Goal: Task Accomplishment & Management: Manage account settings

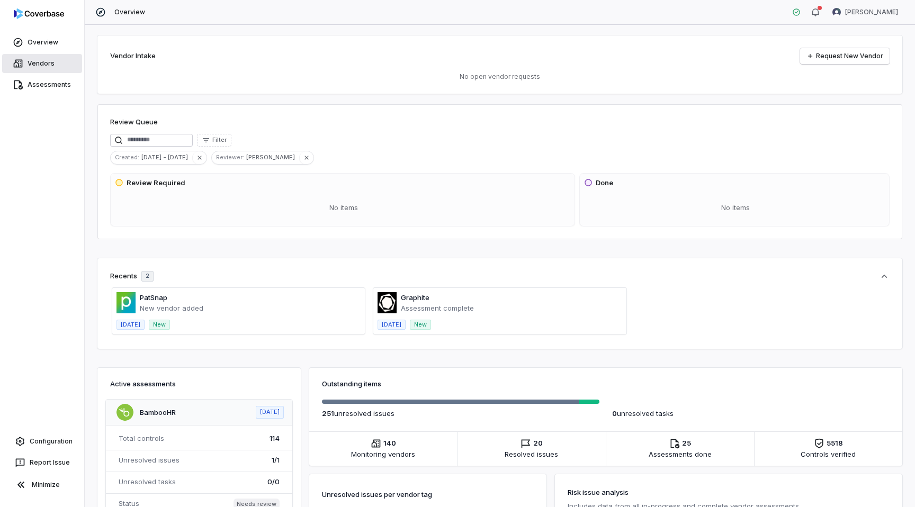
click at [33, 59] on link "Vendors" at bounding box center [42, 63] width 80 height 19
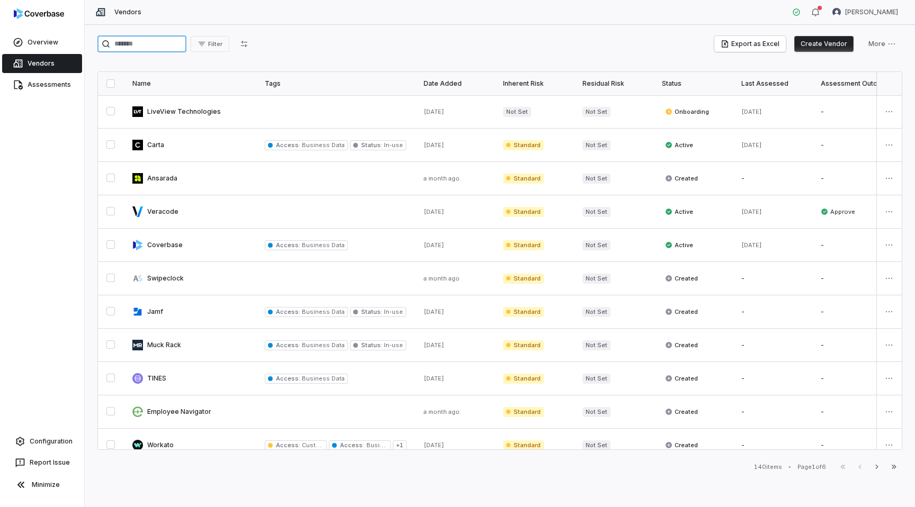
click at [139, 43] on input "search" at bounding box center [141, 43] width 89 height 17
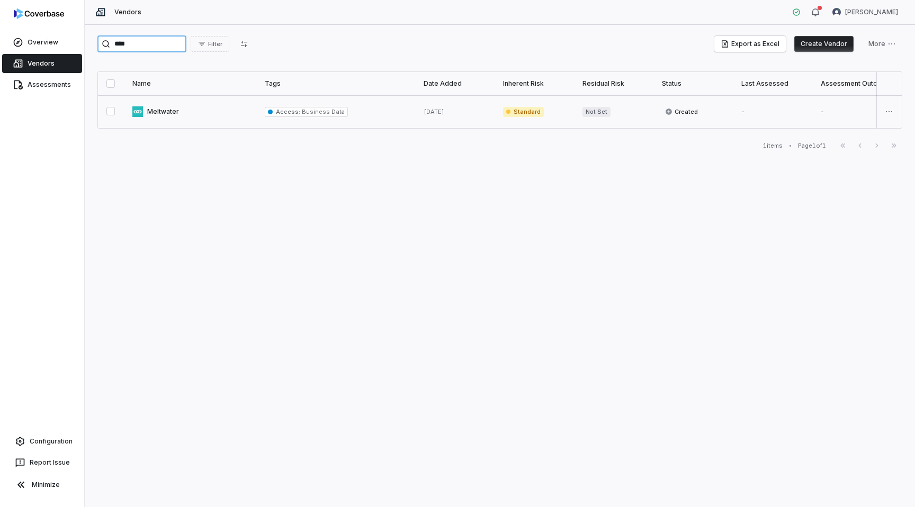
type input "****"
click at [171, 114] on link at bounding box center [190, 111] width 132 height 33
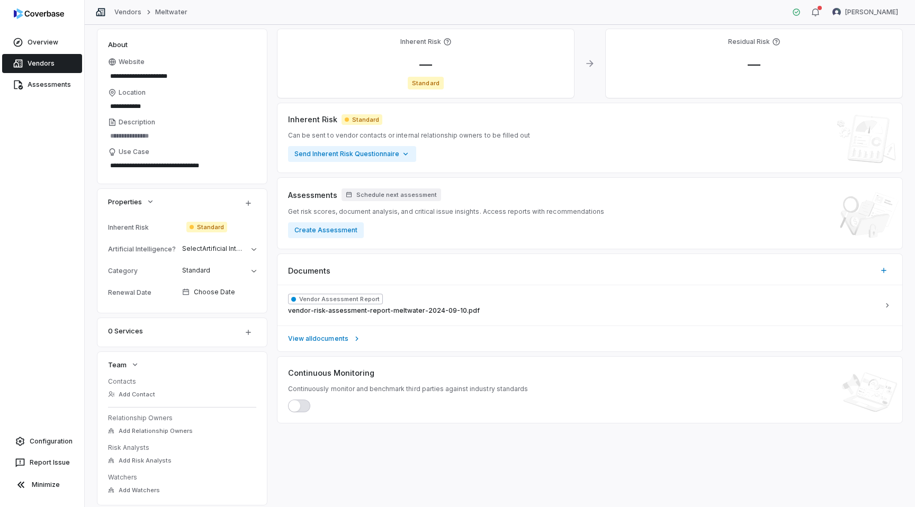
scroll to position [137, 0]
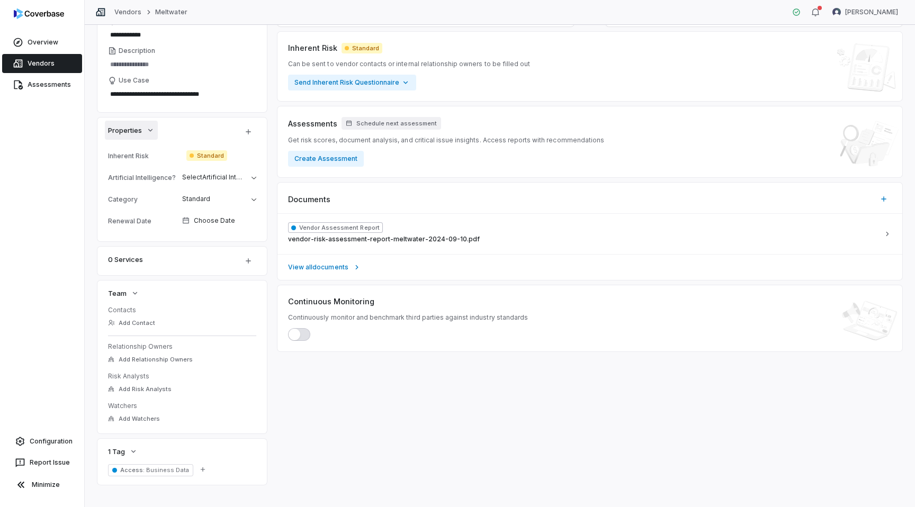
click at [150, 130] on icon "button" at bounding box center [150, 130] width 4 height 3
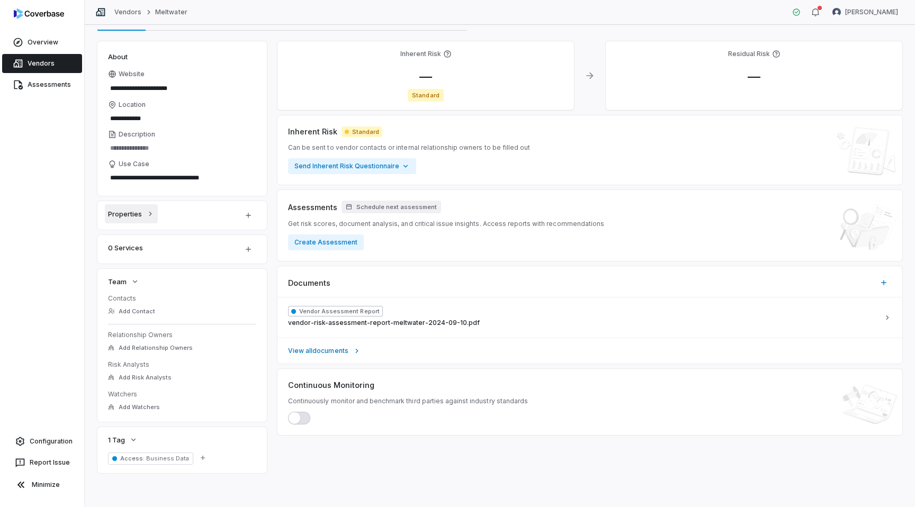
click at [150, 213] on icon "button" at bounding box center [150, 214] width 8 height 8
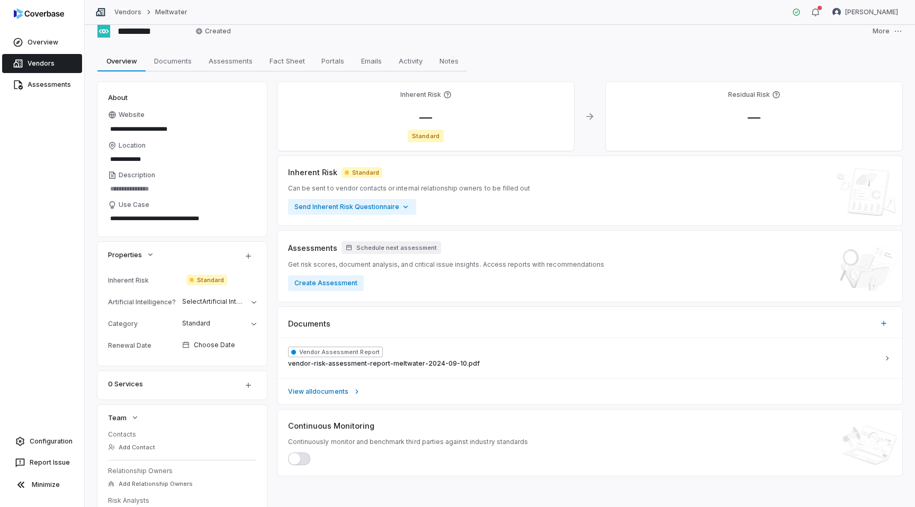
scroll to position [0, 0]
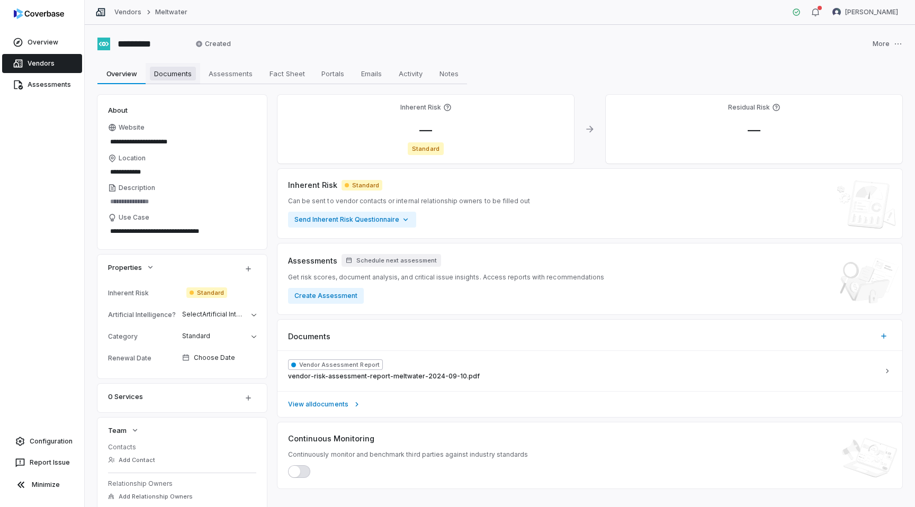
click at [165, 76] on span "Documents" at bounding box center [173, 74] width 46 height 14
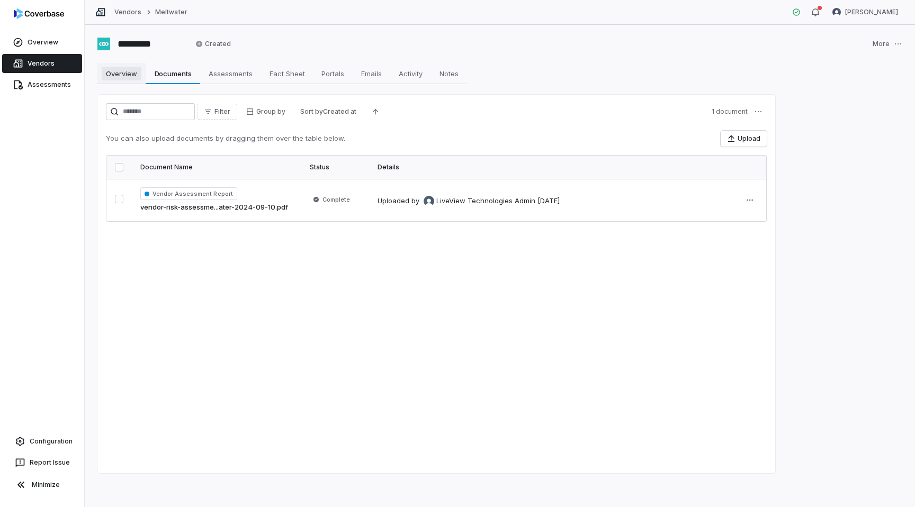
click at [127, 75] on span "Overview" at bounding box center [122, 74] width 40 height 14
type textarea "*"
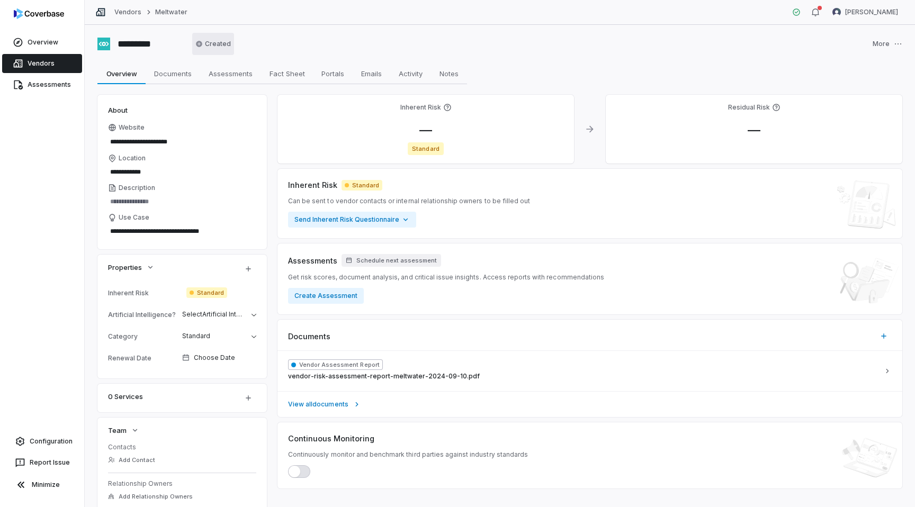
click at [214, 42] on html "**********" at bounding box center [457, 253] width 915 height 507
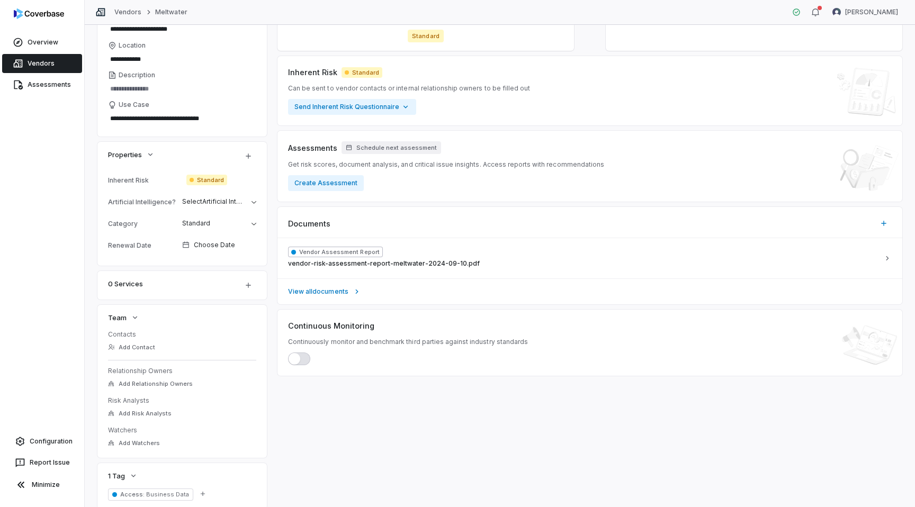
scroll to position [97, 0]
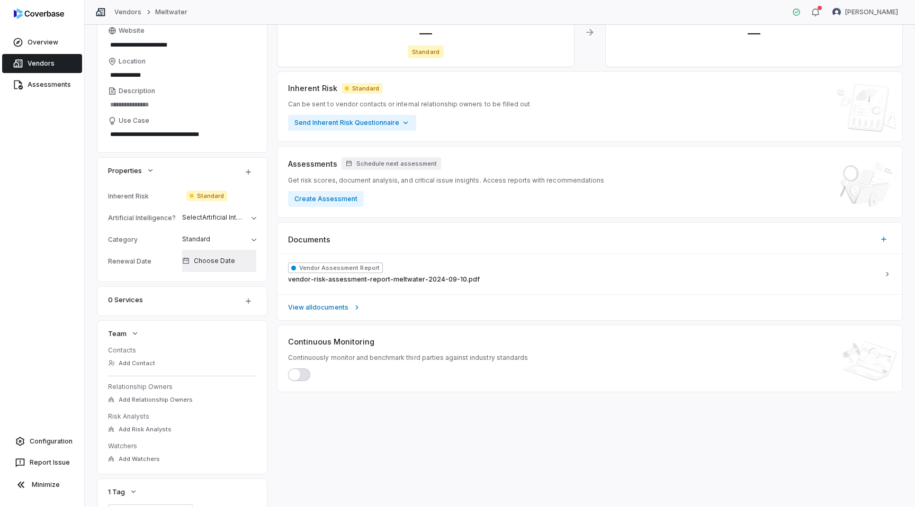
click at [231, 263] on span "Choose Date" at bounding box center [214, 261] width 41 height 8
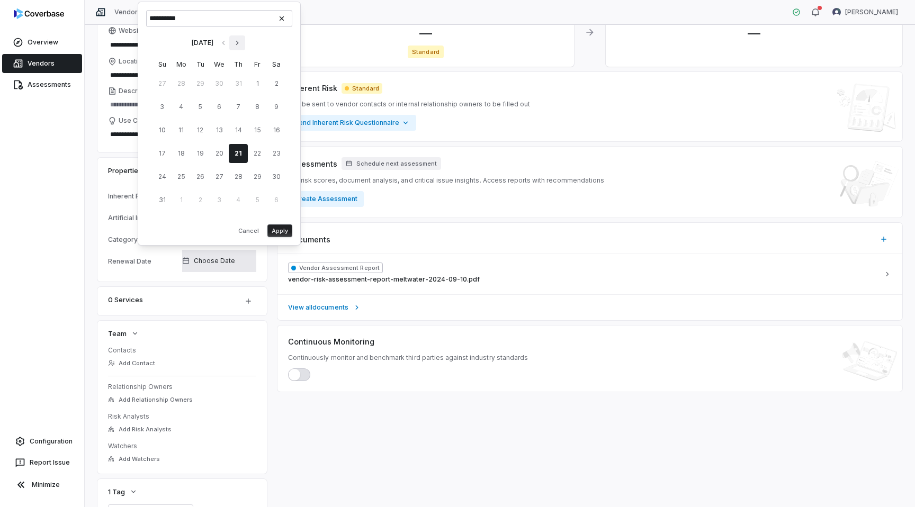
click at [241, 40] on icon "Go to next month" at bounding box center [237, 43] width 8 height 8
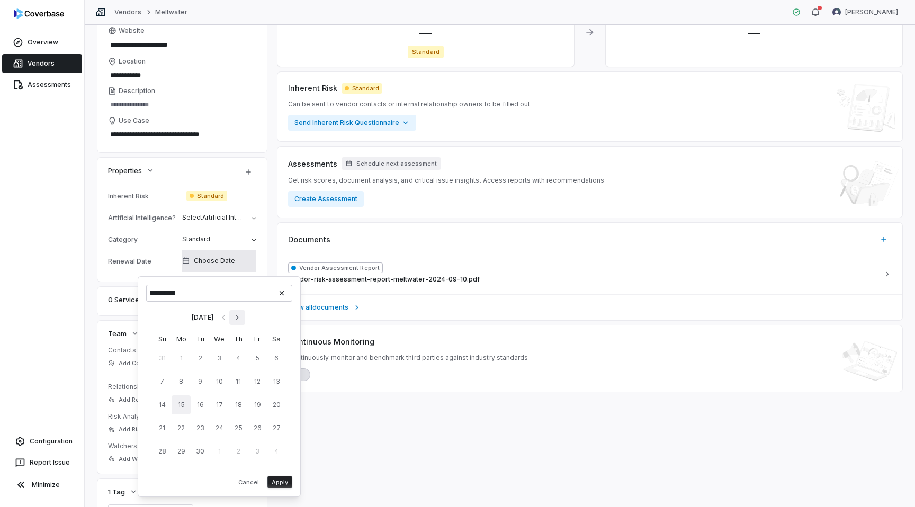
click at [185, 403] on button "15" at bounding box center [181, 404] width 19 height 19
type input "**********"
click at [276, 483] on button "Apply" at bounding box center [279, 482] width 25 height 13
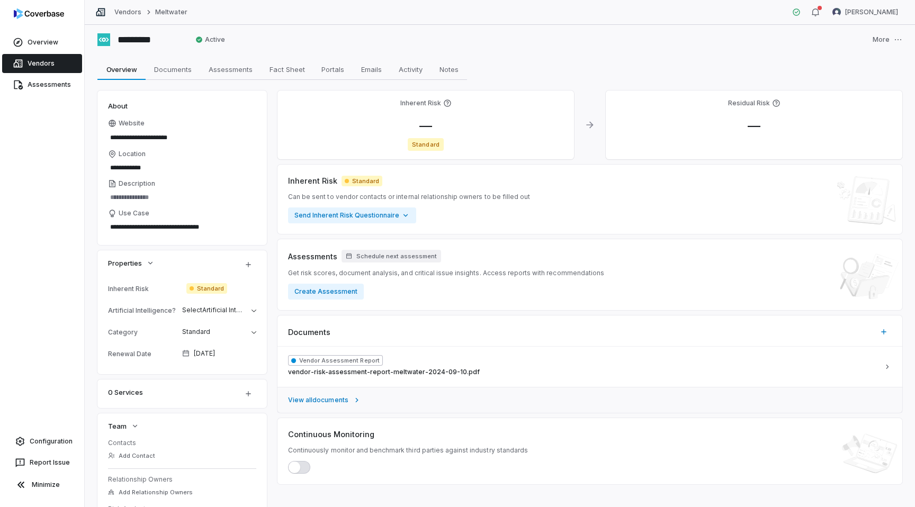
scroll to position [0, 0]
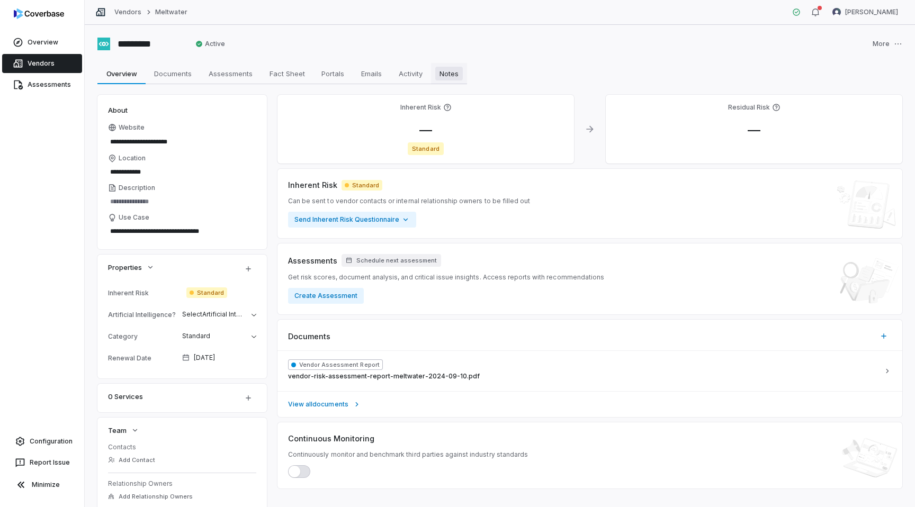
click at [455, 71] on span "Notes" at bounding box center [449, 74] width 28 height 14
type textarea "*"
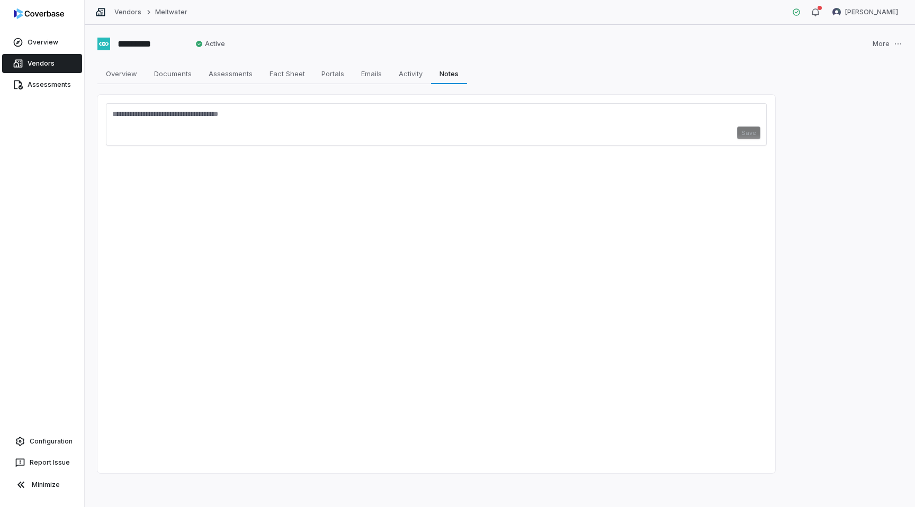
click at [198, 120] on textarea at bounding box center [436, 118] width 648 height 17
type textarea "**********"
click at [752, 138] on button "Save" at bounding box center [748, 133] width 23 height 13
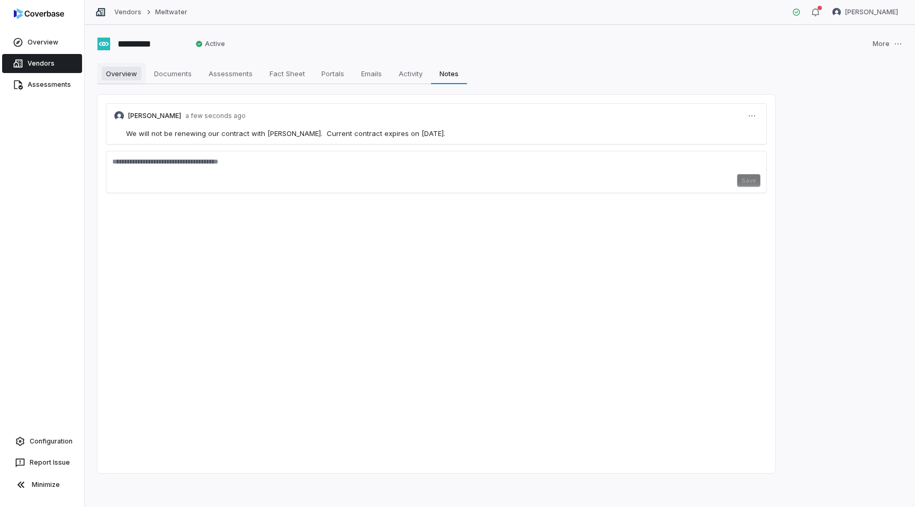
click at [124, 68] on span "Overview" at bounding box center [122, 74] width 40 height 14
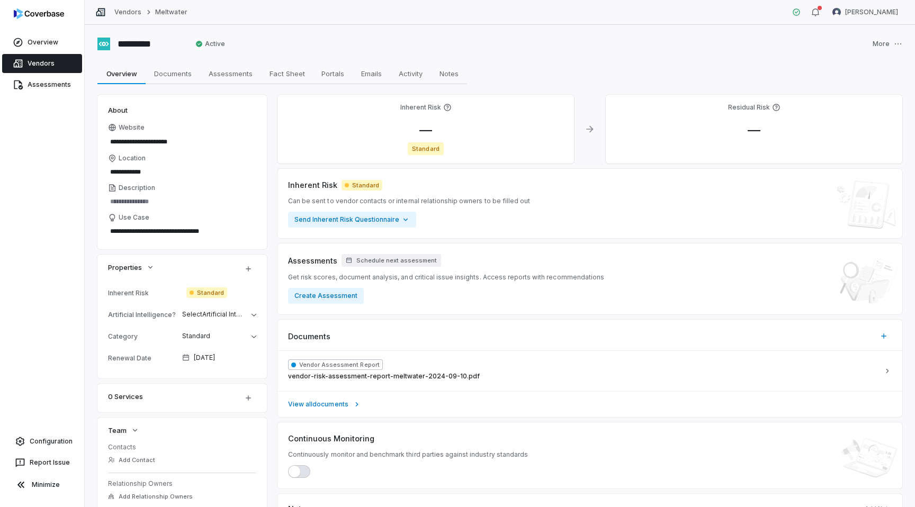
click at [28, 64] on link "Vendors" at bounding box center [42, 63] width 80 height 19
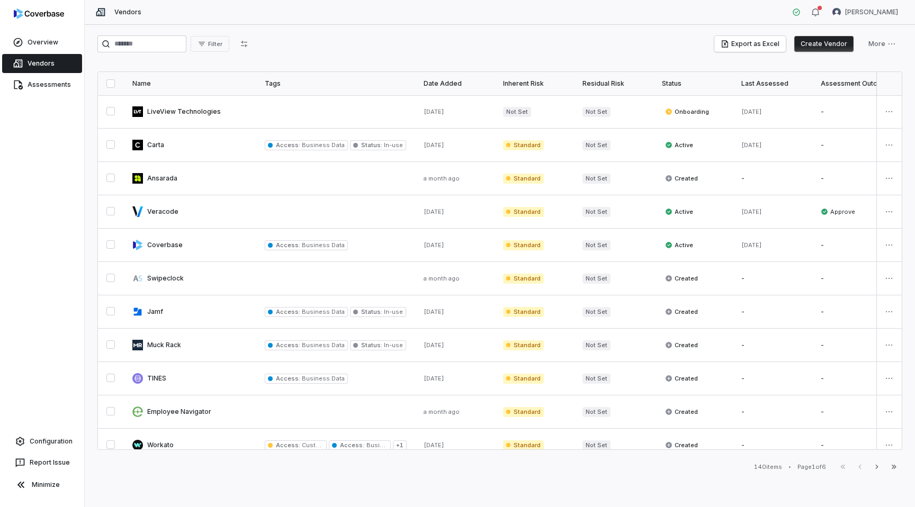
click at [181, 85] on div "Name" at bounding box center [189, 83] width 115 height 8
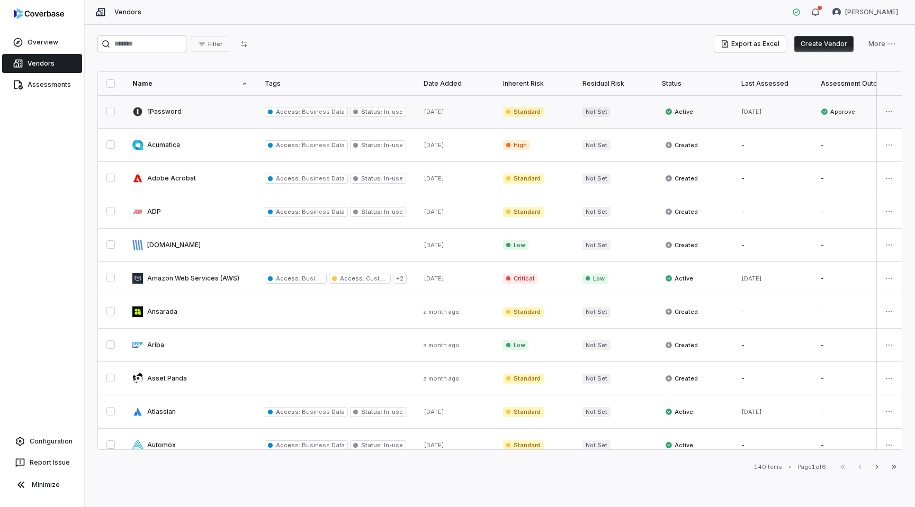
click at [201, 112] on link at bounding box center [190, 111] width 132 height 33
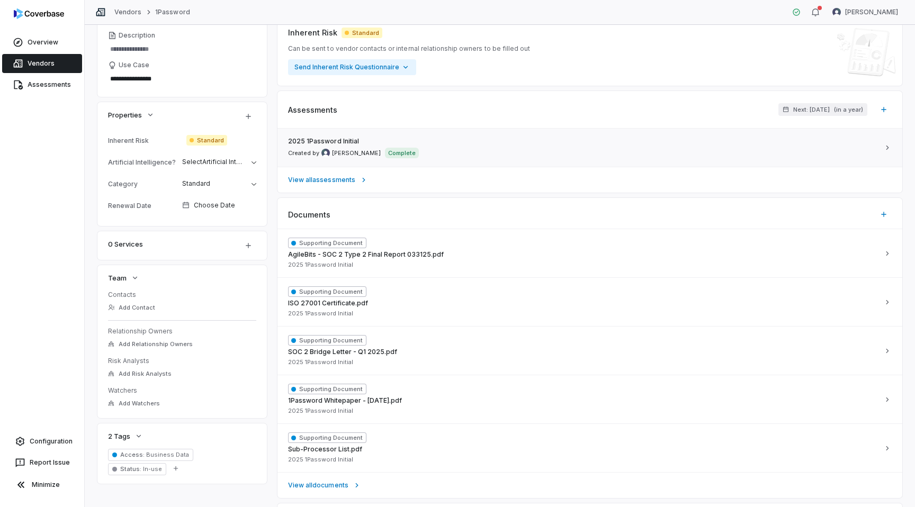
scroll to position [249, 0]
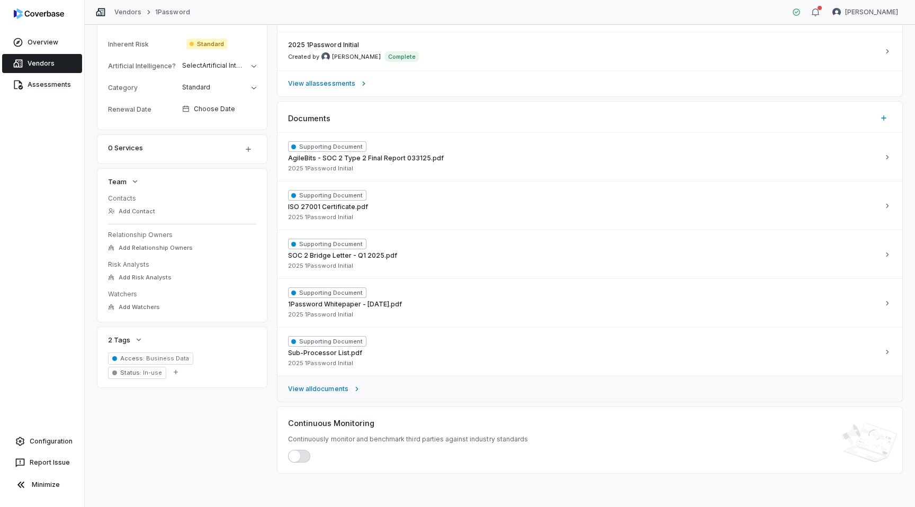
click at [345, 385] on span "View all documents" at bounding box center [318, 389] width 60 height 8
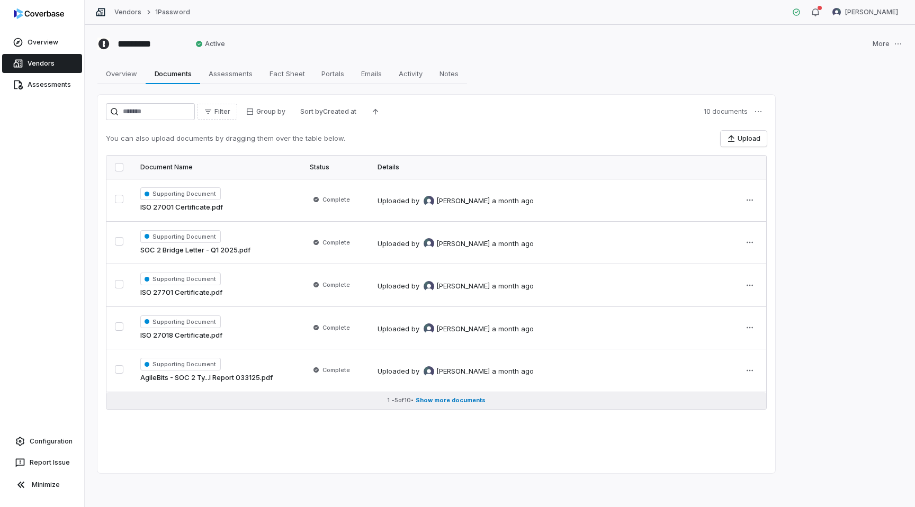
click at [430, 403] on span "Show more documents" at bounding box center [451, 400] width 70 height 8
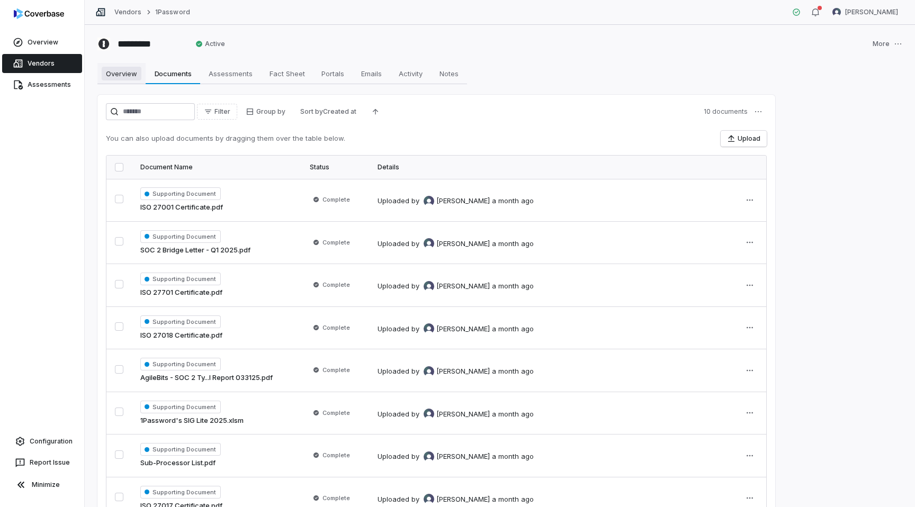
click at [121, 73] on span "Overview" at bounding box center [122, 74] width 40 height 14
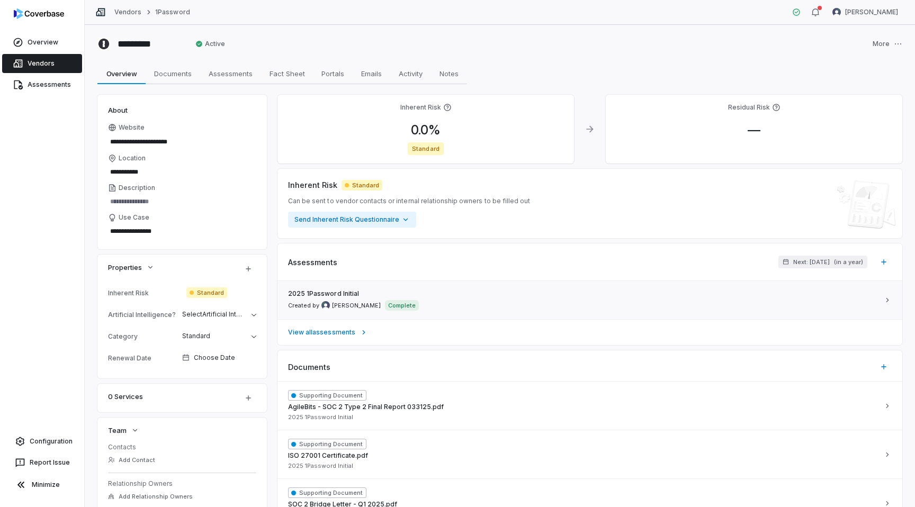
click at [468, 303] on div "2025 1Password Initial Created by [PERSON_NAME] Complete" at bounding box center [583, 300] width 591 height 21
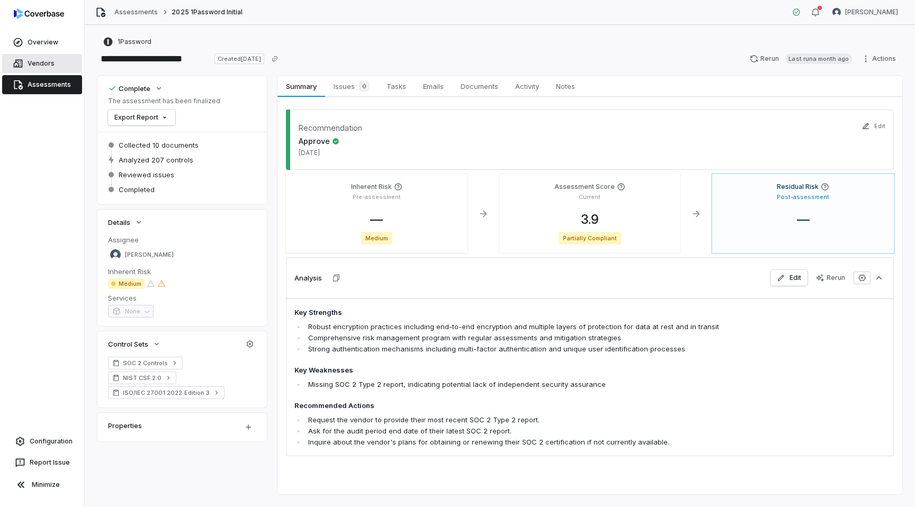
click at [27, 60] on link "Vendors" at bounding box center [42, 63] width 80 height 19
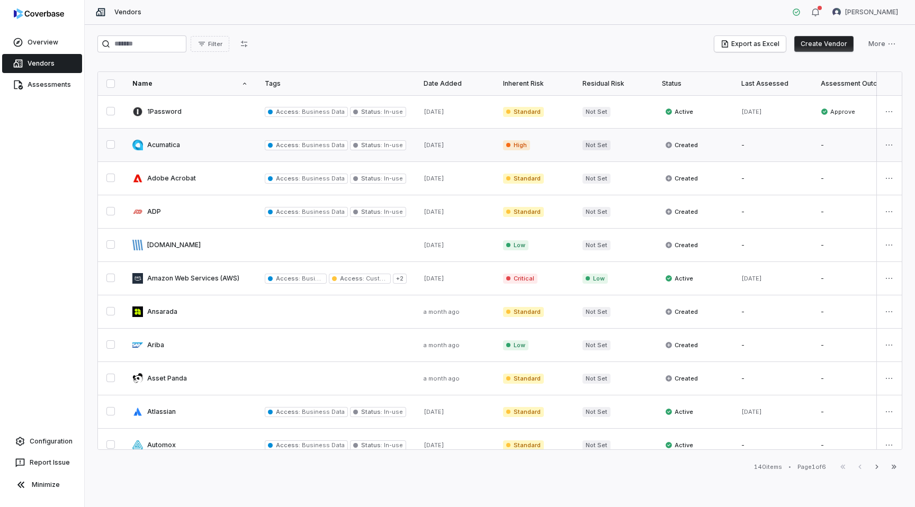
click at [182, 143] on link at bounding box center [190, 145] width 132 height 33
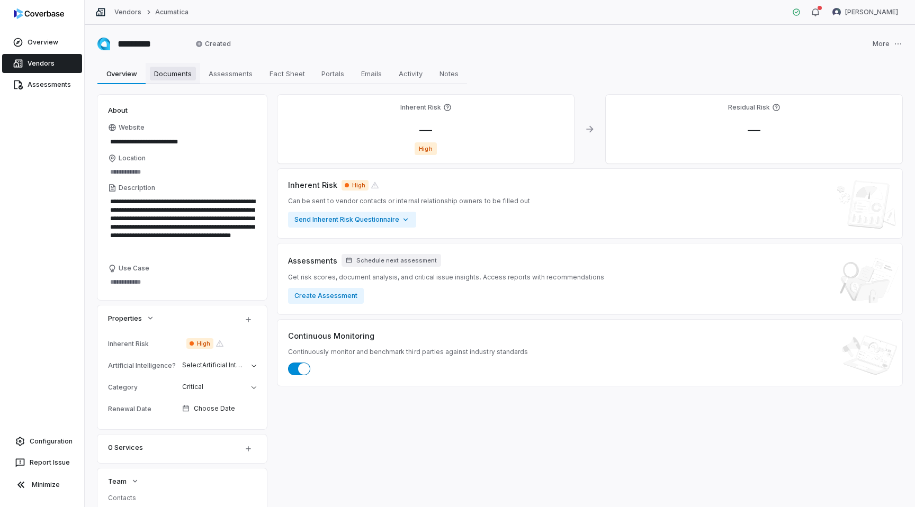
click at [170, 74] on span "Documents" at bounding box center [173, 74] width 46 height 14
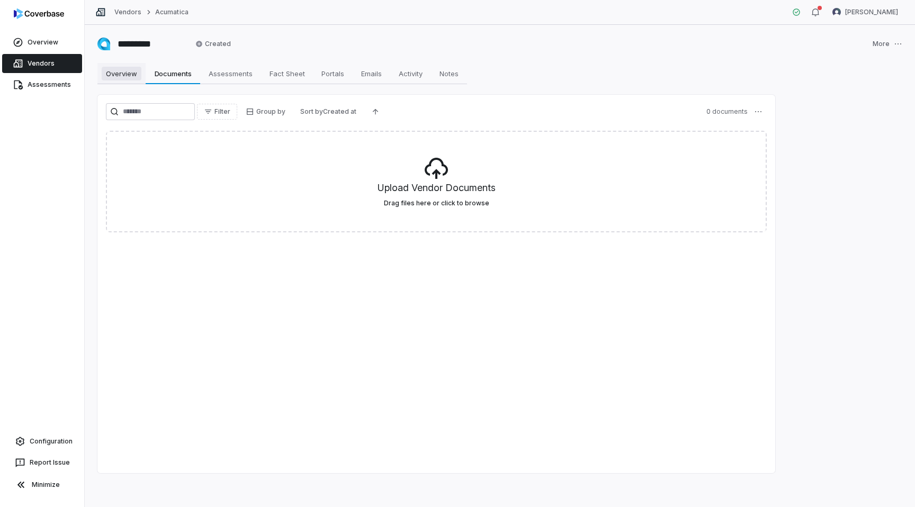
click at [124, 77] on span "Overview" at bounding box center [122, 74] width 40 height 14
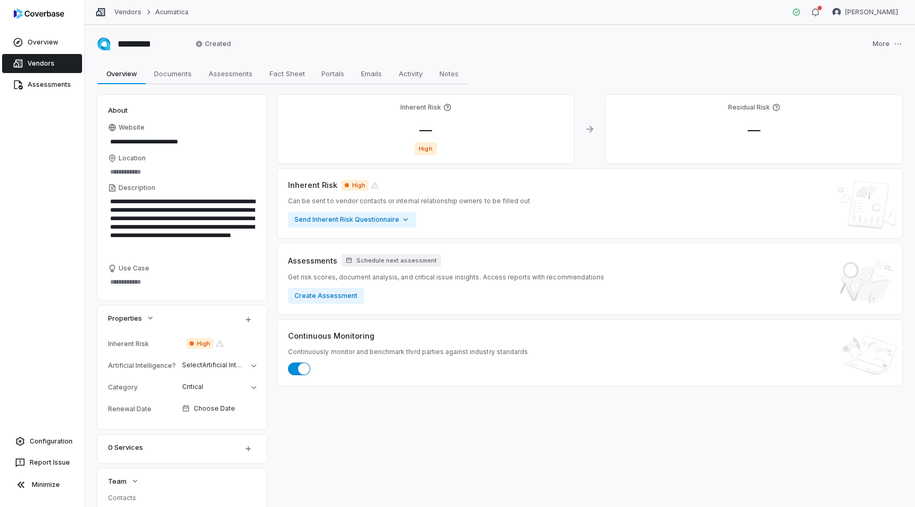
click at [40, 66] on link "Vendors" at bounding box center [42, 63] width 80 height 19
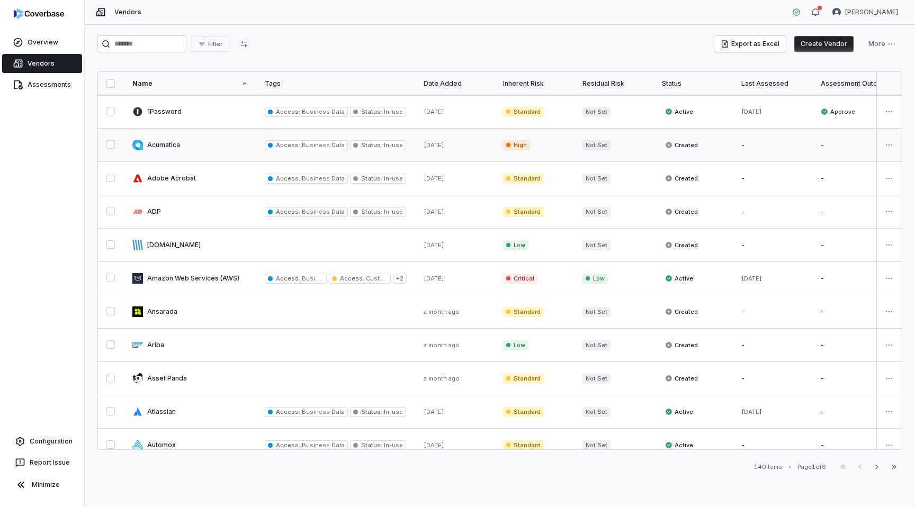
click at [184, 146] on link at bounding box center [190, 145] width 132 height 33
type textarea "*"
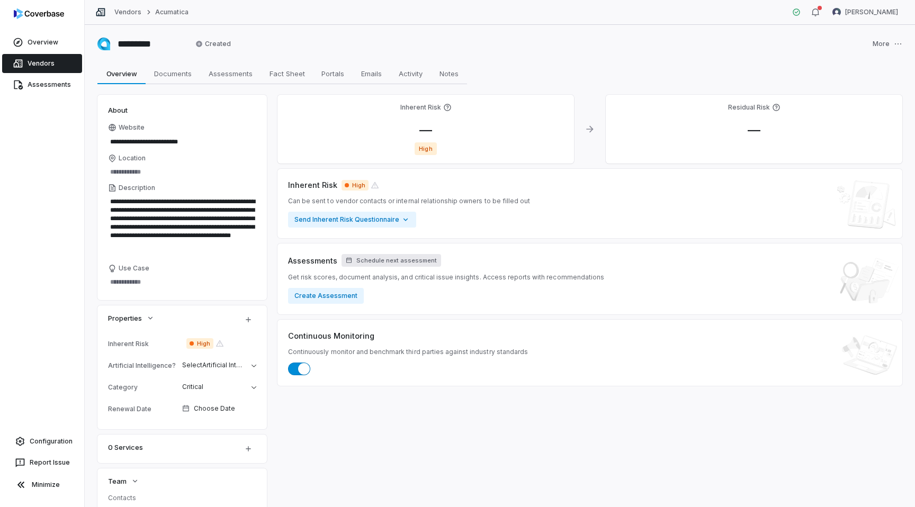
click at [391, 263] on span "Schedule next assessment" at bounding box center [396, 261] width 80 height 8
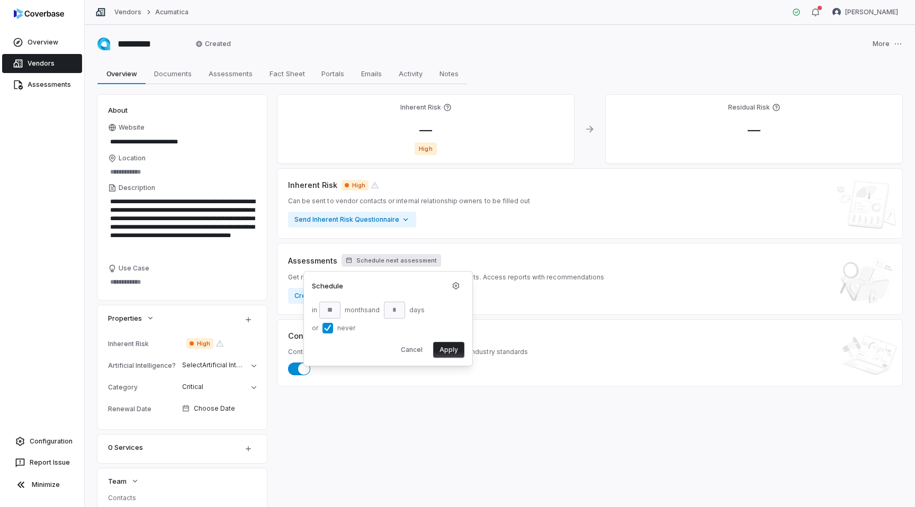
click at [327, 330] on button "or never" at bounding box center [327, 328] width 11 height 11
type input "**"
type input "*"
click at [331, 312] on input "**" at bounding box center [329, 310] width 21 height 17
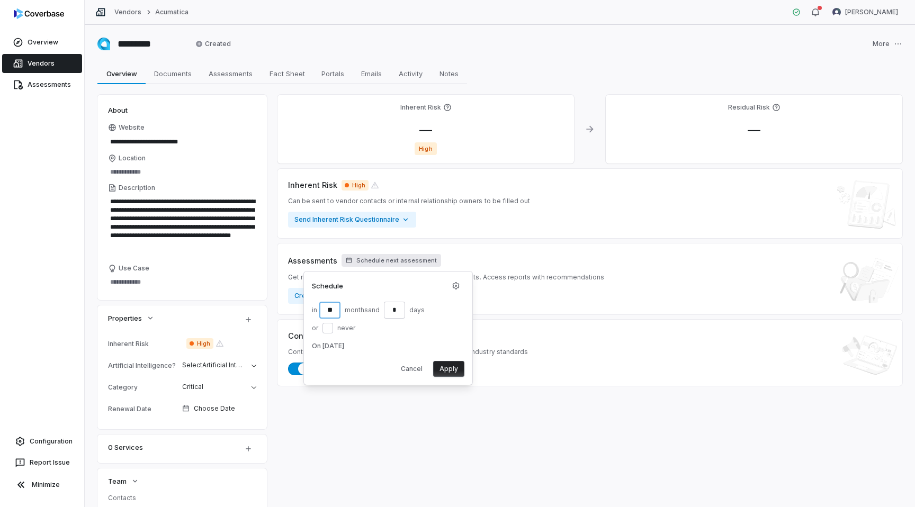
click at [331, 312] on input "**" at bounding box center [329, 310] width 21 height 17
type input "*"
click at [399, 311] on input "*" at bounding box center [394, 310] width 21 height 17
type input "*"
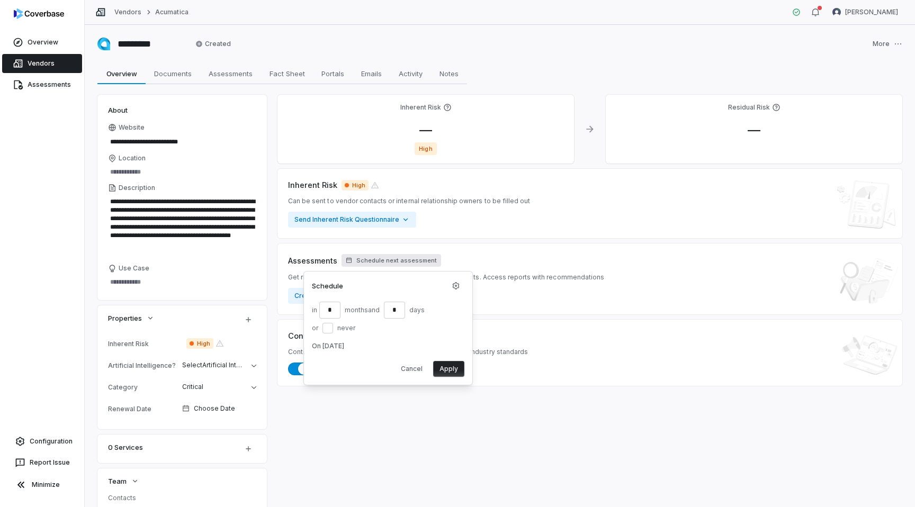
click at [446, 368] on button "Apply" at bounding box center [448, 369] width 31 height 16
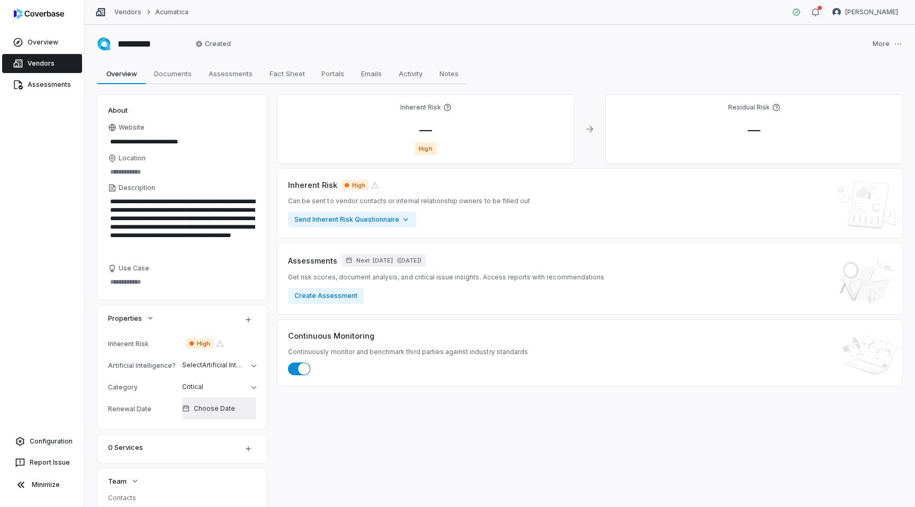
click at [211, 410] on span "Choose Date" at bounding box center [214, 408] width 41 height 8
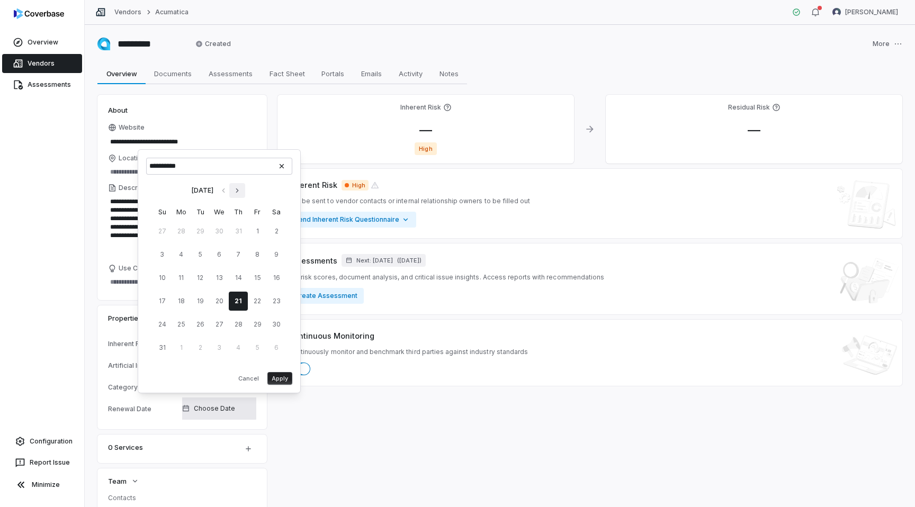
click at [241, 190] on icon "Go to next month" at bounding box center [237, 190] width 8 height 8
click at [246, 190] on input "**********" at bounding box center [219, 189] width 146 height 17
click at [245, 213] on button "Go to next month" at bounding box center [237, 213] width 16 height 15
click at [251, 213] on th "Fr" at bounding box center [257, 211] width 19 height 11
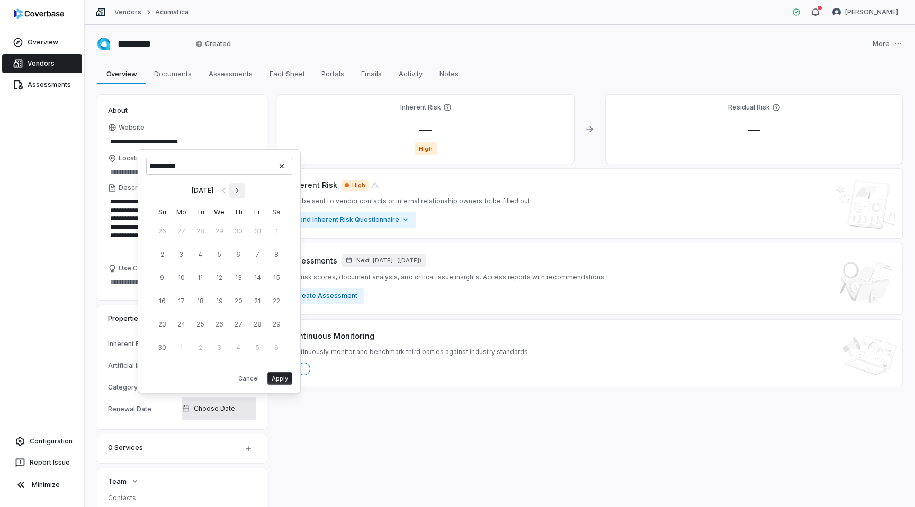
click at [241, 187] on icon "Go to next month" at bounding box center [237, 190] width 8 height 8
click at [273, 324] on button "27" at bounding box center [276, 324] width 19 height 19
type input "**********"
click at [286, 379] on button "Apply" at bounding box center [279, 378] width 25 height 13
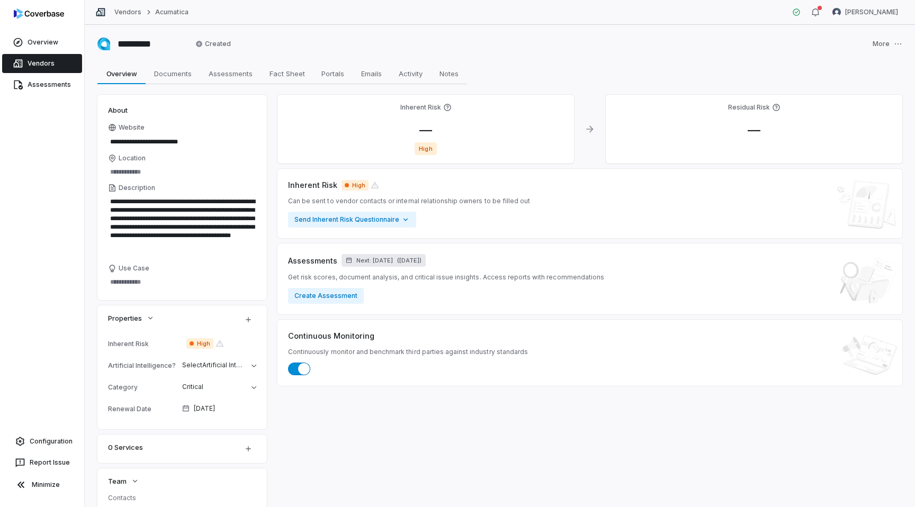
click at [421, 261] on span "( [DATE] )" at bounding box center [409, 261] width 24 height 8
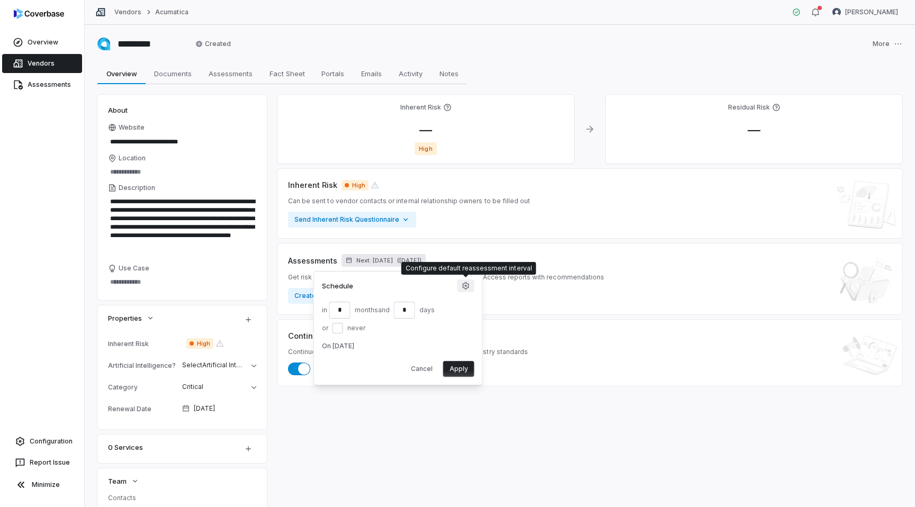
click at [463, 285] on icon "button" at bounding box center [466, 286] width 8 height 8
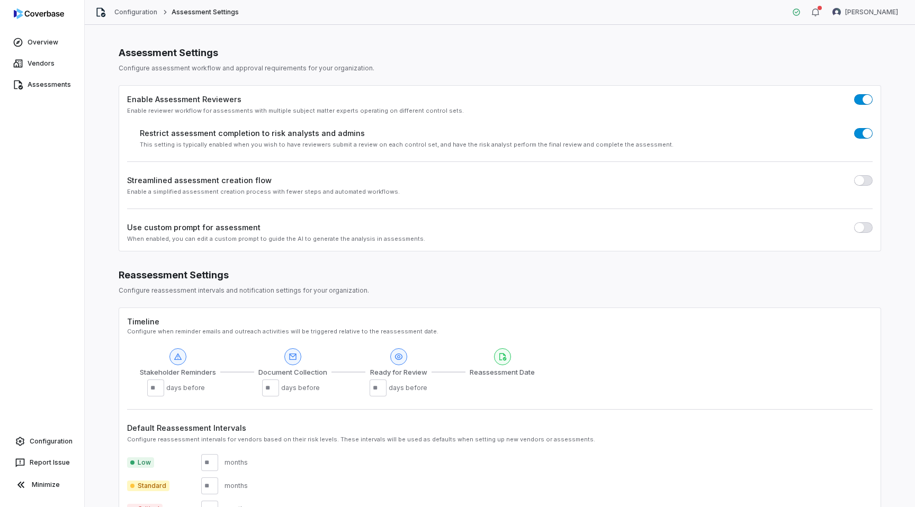
scroll to position [76, 0]
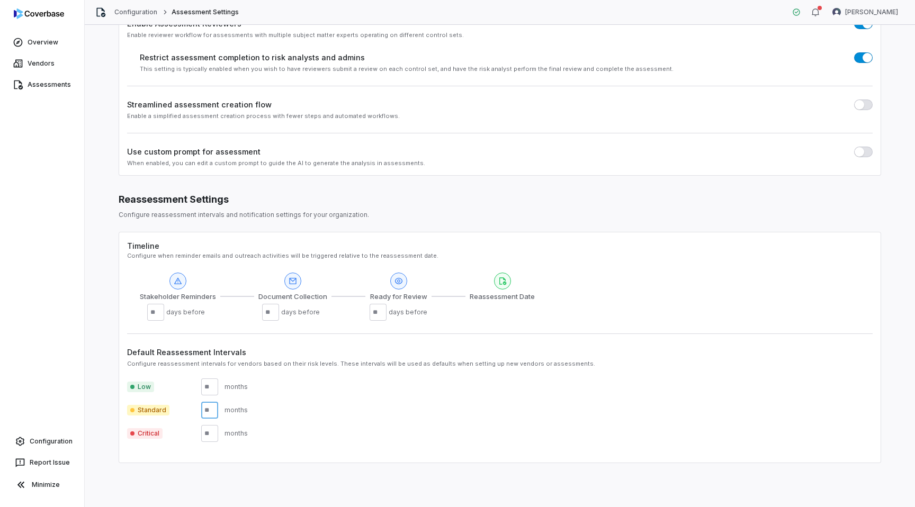
click at [214, 409] on input "number" at bounding box center [209, 410] width 17 height 17
drag, startPoint x: 214, startPoint y: 412, endPoint x: 184, endPoint y: 413, distance: 30.7
click at [184, 413] on div "Standard months" at bounding box center [499, 410] width 745 height 17
click at [214, 410] on input "*" at bounding box center [209, 410] width 17 height 17
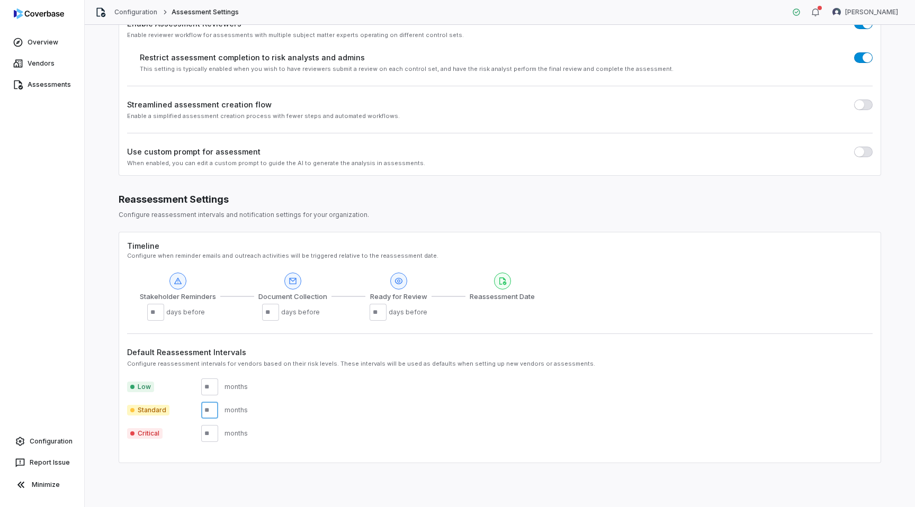
click at [214, 410] on input "*" at bounding box center [209, 410] width 17 height 17
click at [213, 409] on input "*" at bounding box center [209, 410] width 17 height 17
type input "*"
click at [212, 386] on input "number" at bounding box center [209, 386] width 17 height 17
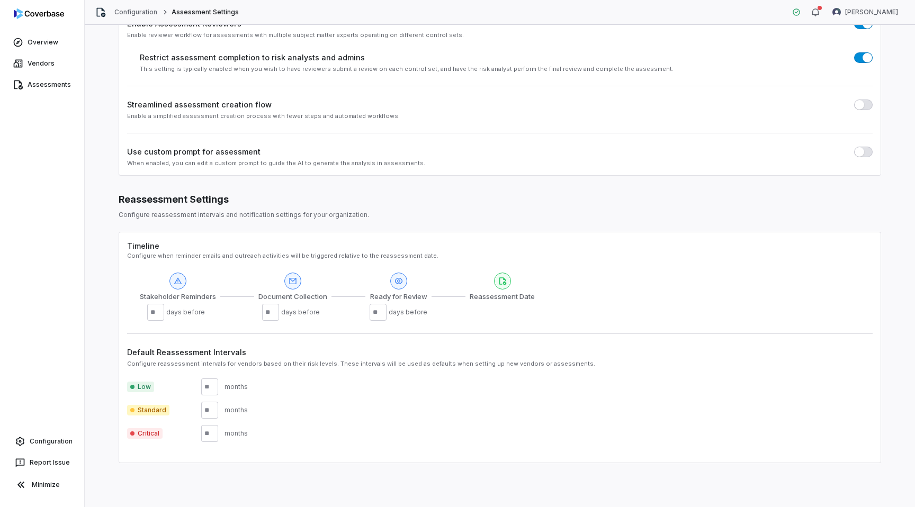
click at [298, 439] on div "Critical months" at bounding box center [499, 433] width 745 height 17
click at [131, 13] on link "Configuration" at bounding box center [135, 12] width 43 height 8
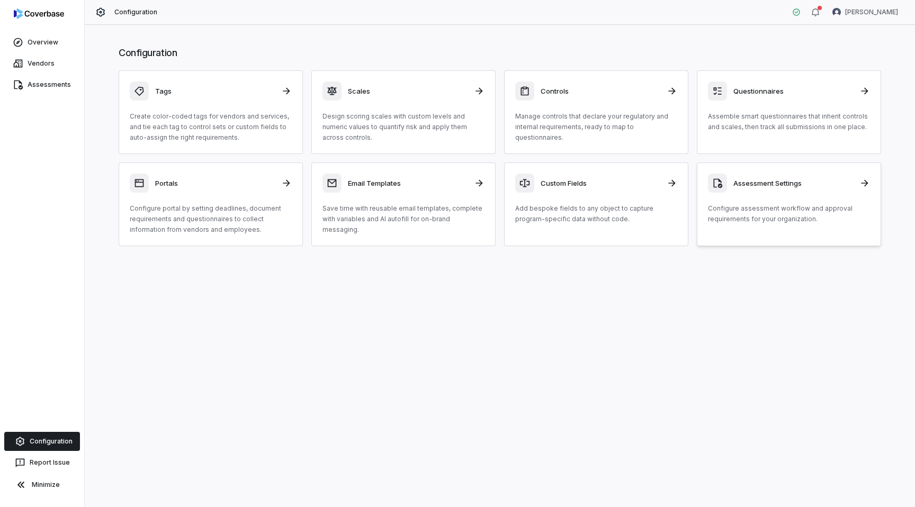
click at [746, 193] on div "Assessment Settings Configure assessment workflow and approval requirements for…" at bounding box center [789, 199] width 162 height 51
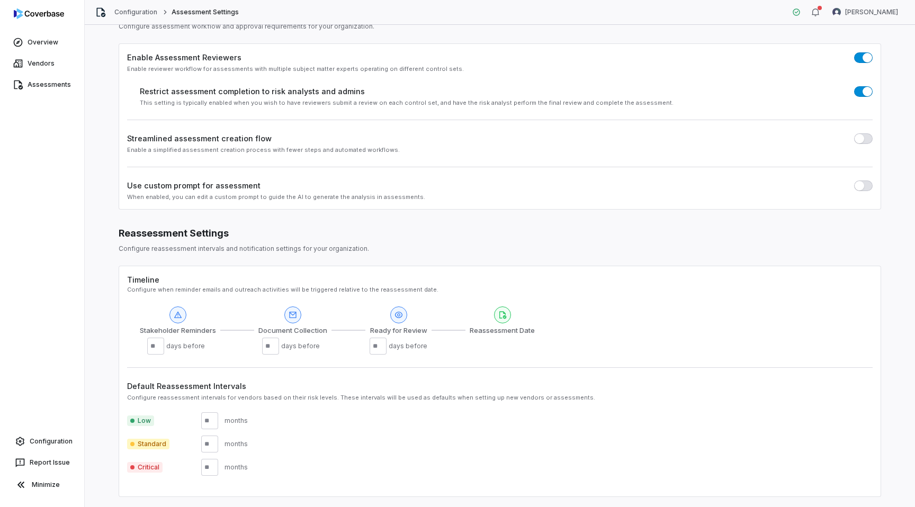
scroll to position [76, 0]
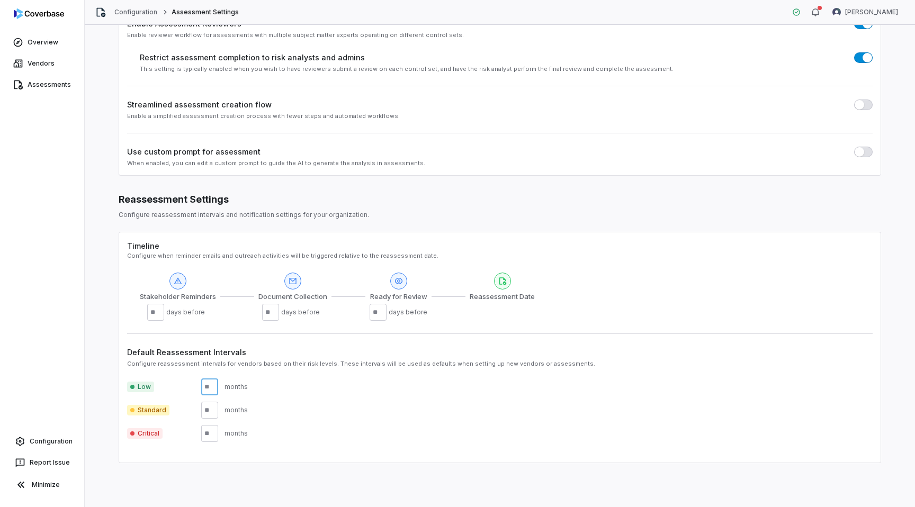
click at [214, 385] on input "number" at bounding box center [209, 386] width 17 height 17
type input "*"
click at [350, 411] on div "Standard * months" at bounding box center [499, 410] width 745 height 17
click at [210, 407] on input "*" at bounding box center [209, 410] width 17 height 17
click at [93, 315] on div "Assessment Settings Configure assessment workflow and approval requirements for…" at bounding box center [500, 266] width 830 height 482
